Goal: Task Accomplishment & Management: Manage account settings

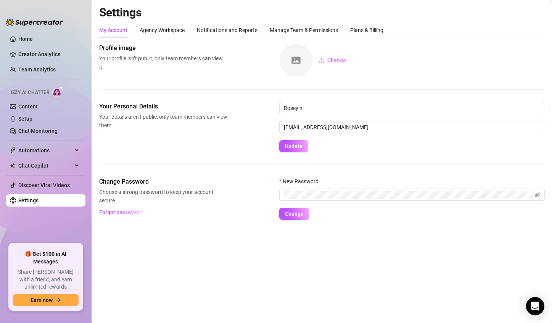
click at [52, 70] on link "Team Analytics" at bounding box center [36, 69] width 37 height 6
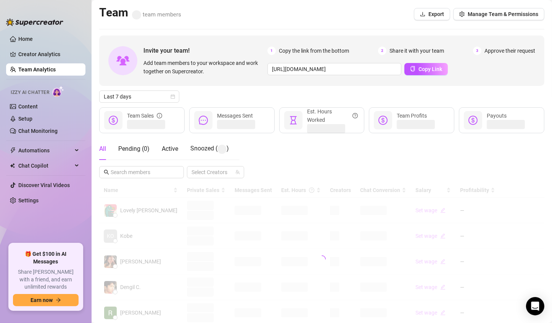
scroll to position [114, 0]
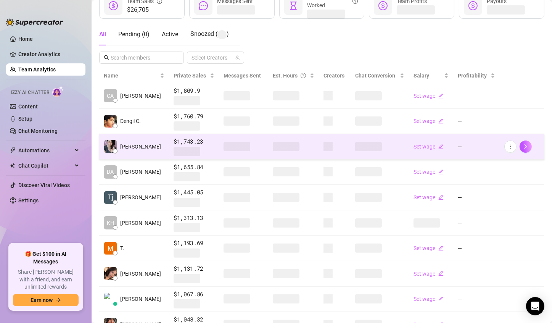
click at [323, 144] on span at bounding box center [327, 146] width 9 height 9
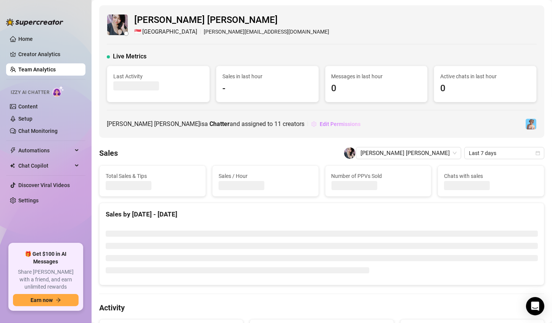
click at [320, 125] on span "Edit Permissions" at bounding box center [340, 124] width 41 height 6
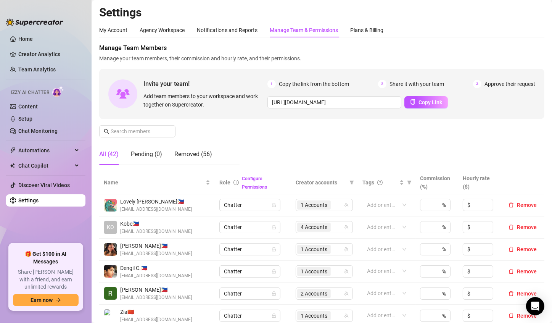
scroll to position [191, 0]
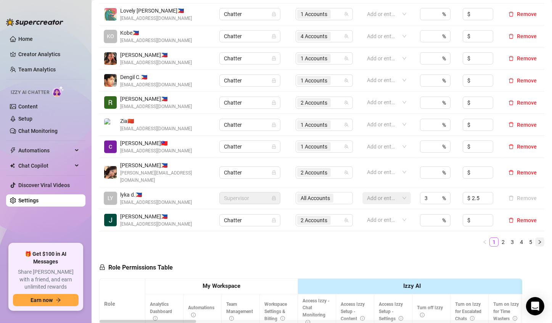
click at [537, 240] on icon "right" at bounding box center [539, 242] width 5 height 5
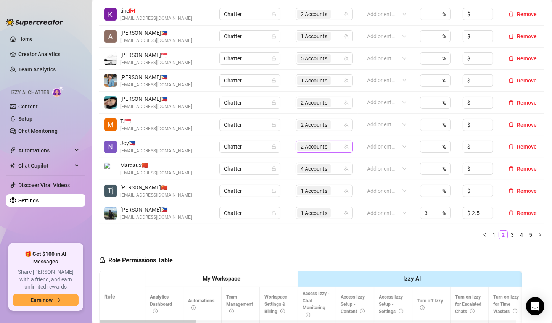
click at [301, 147] on span "2 Accounts" at bounding box center [314, 146] width 27 height 8
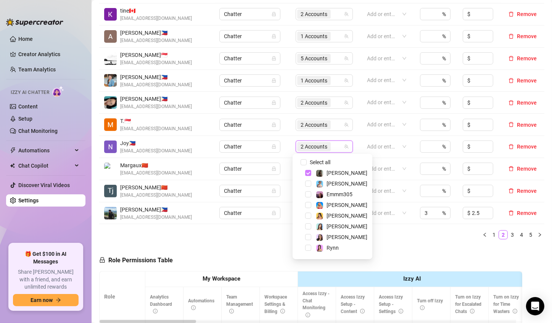
click at [308, 172] on span "Select tree node" at bounding box center [308, 173] width 6 height 6
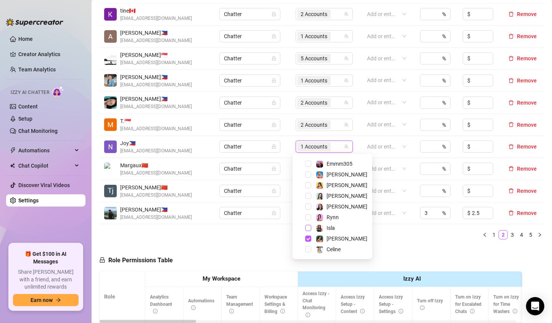
click at [308, 227] on span "Select tree node" at bounding box center [308, 228] width 6 height 6
